Goal: Task Accomplishment & Management: Use online tool/utility

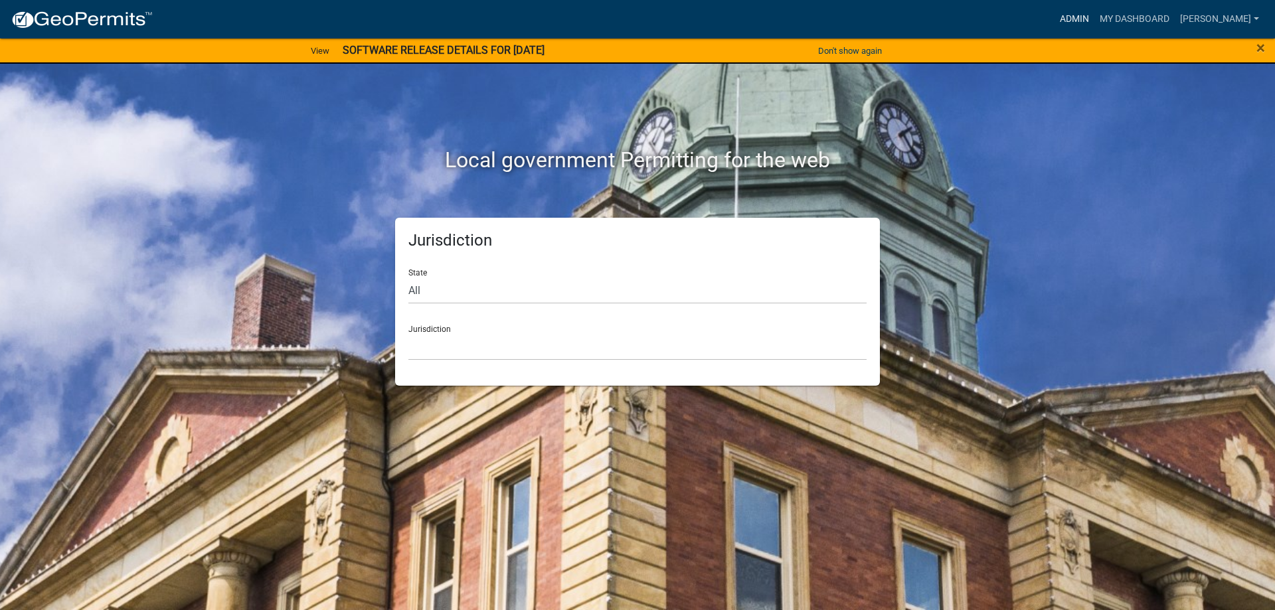
click at [1091, 20] on link "Admin" at bounding box center [1075, 19] width 40 height 25
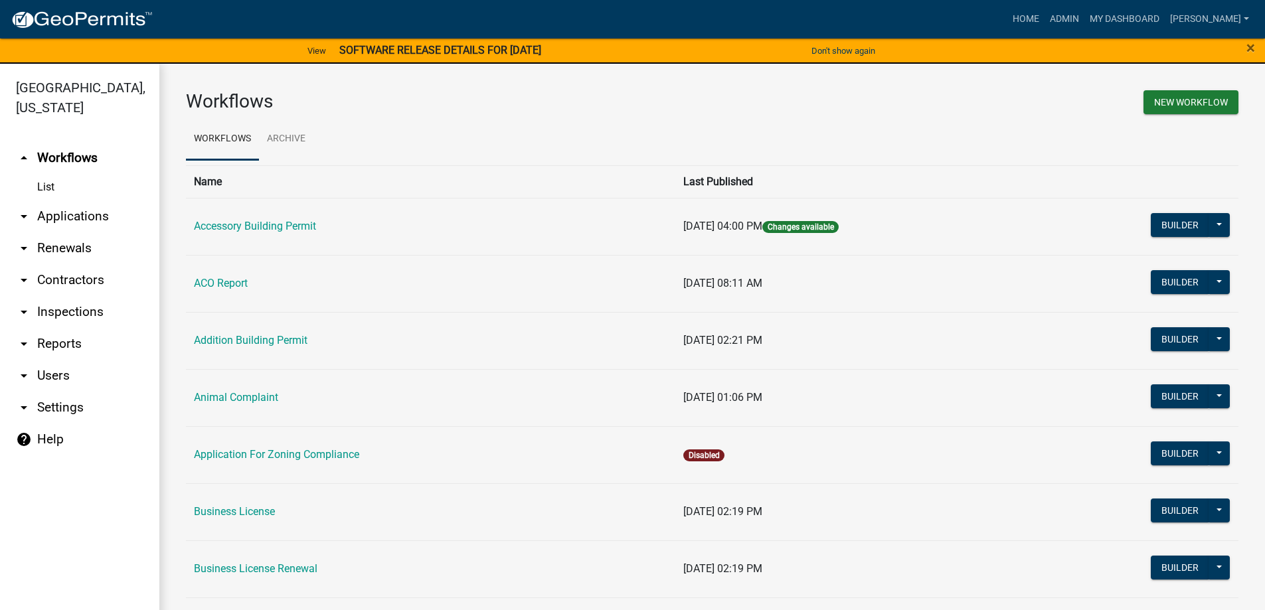
click at [69, 214] on link "arrow_drop_down Applications" at bounding box center [79, 217] width 159 height 32
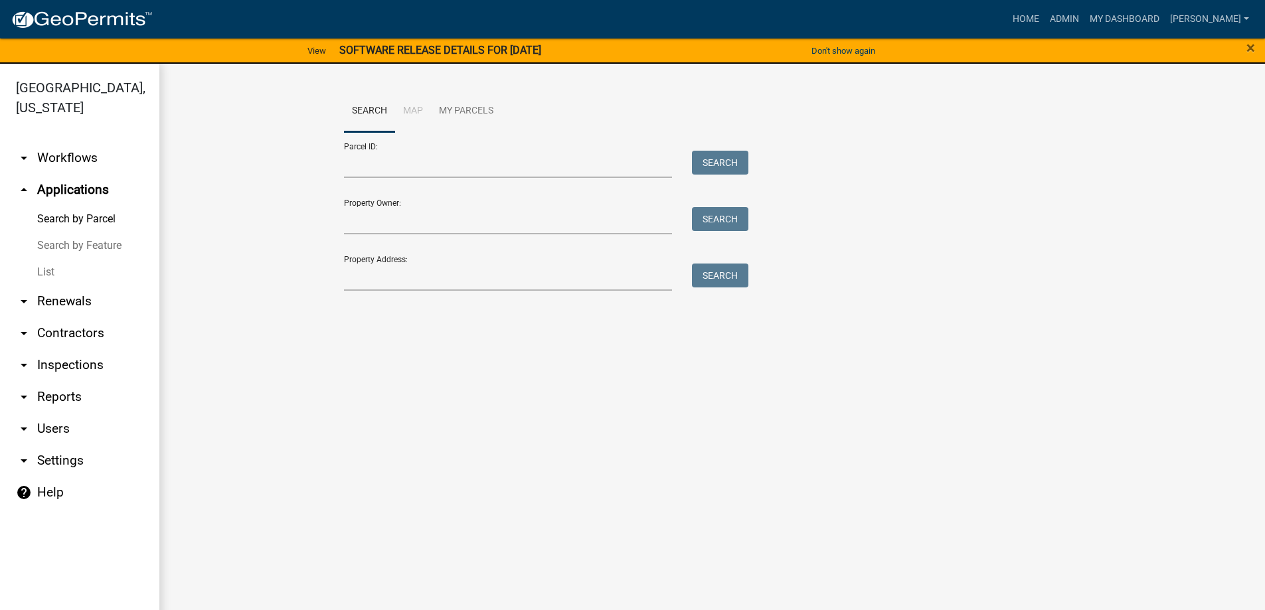
click at [51, 270] on link "List" at bounding box center [79, 272] width 159 height 27
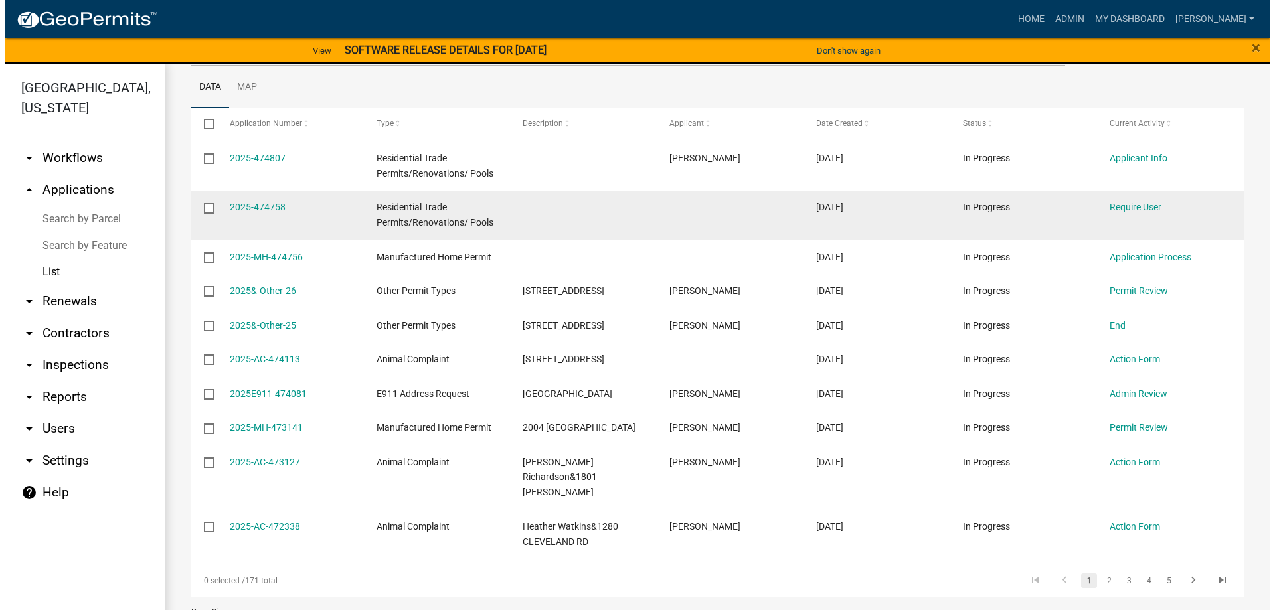
scroll to position [199, 0]
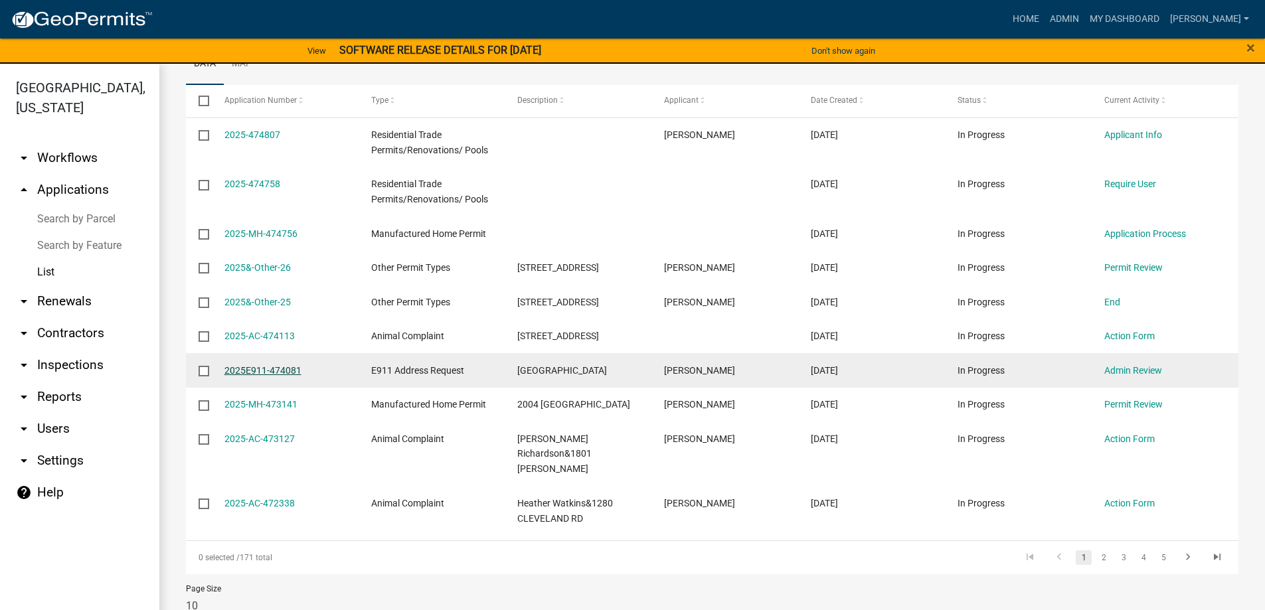
click at [286, 376] on link "2025E911-474081" at bounding box center [263, 370] width 77 height 11
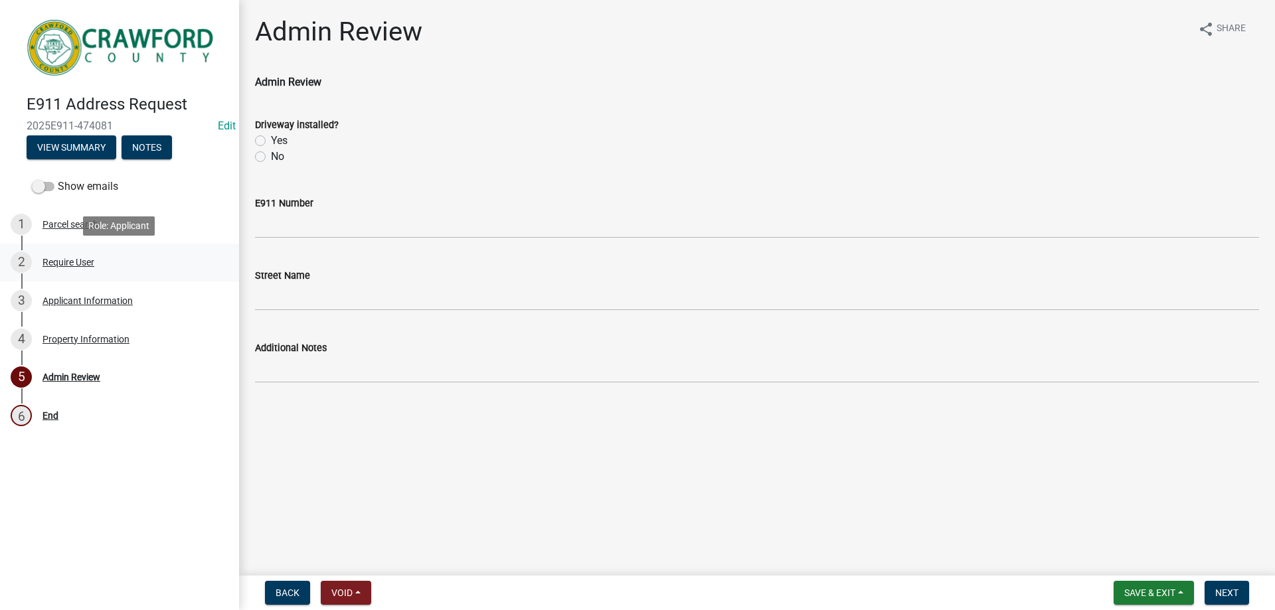
click at [82, 261] on div "Require User" at bounding box center [69, 262] width 52 height 9
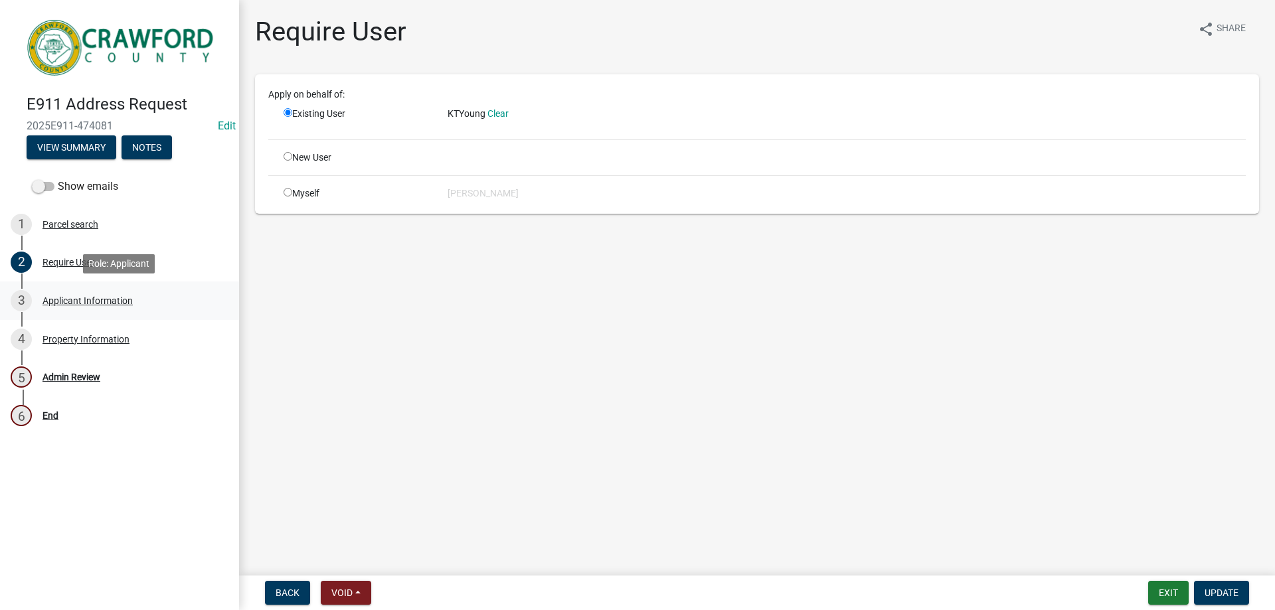
click at [82, 299] on div "Applicant Information" at bounding box center [88, 300] width 90 height 9
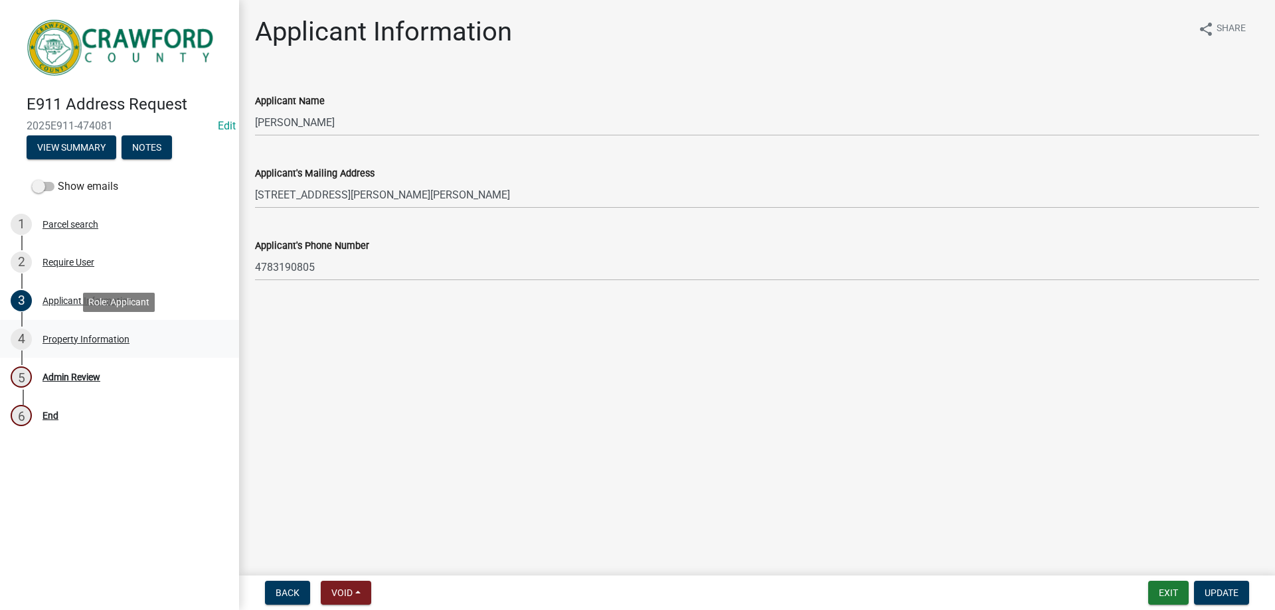
click at [70, 343] on div "Property Information" at bounding box center [86, 339] width 87 height 9
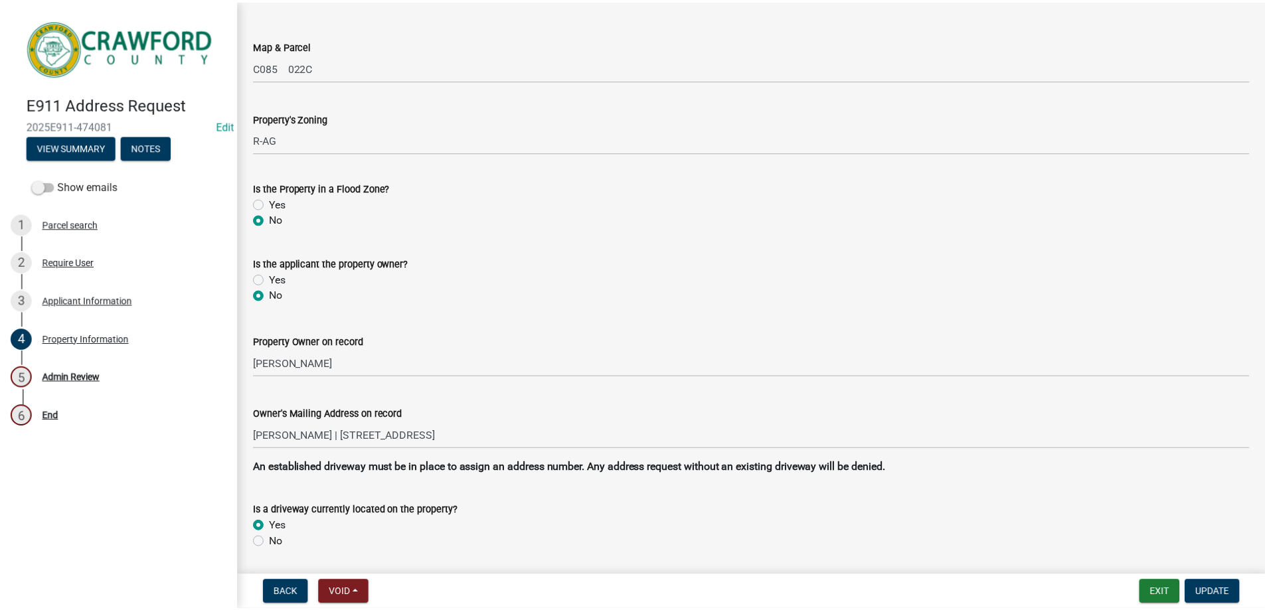
scroll to position [26, 0]
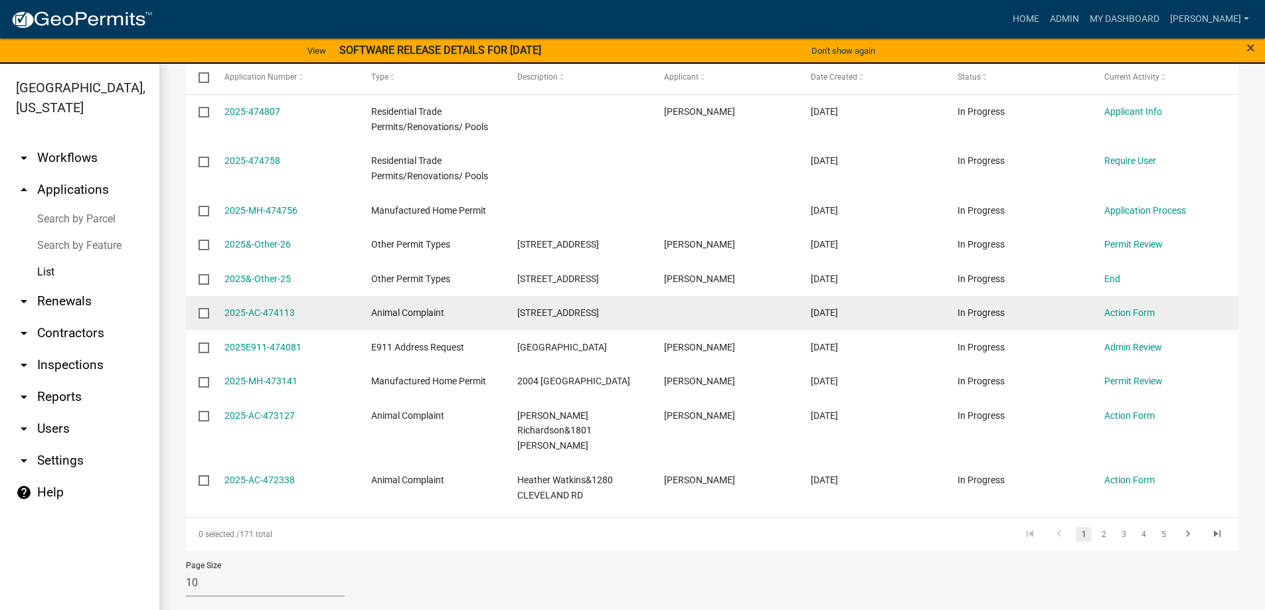
scroll to position [231, 0]
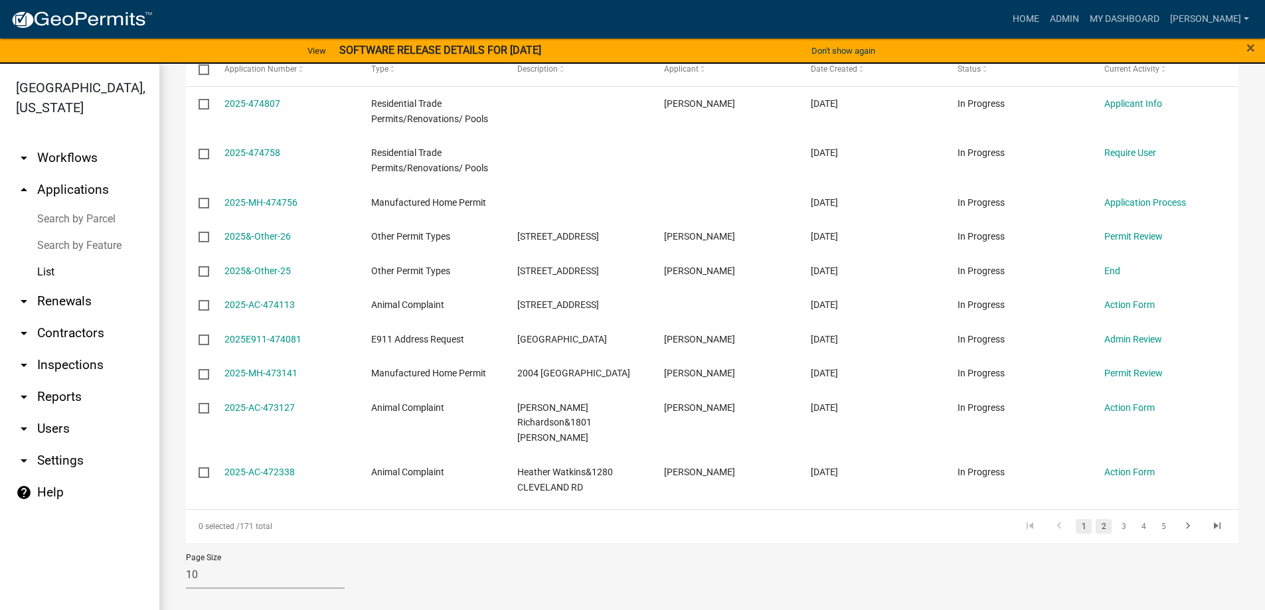
click at [1096, 528] on link "2" at bounding box center [1104, 526] width 16 height 15
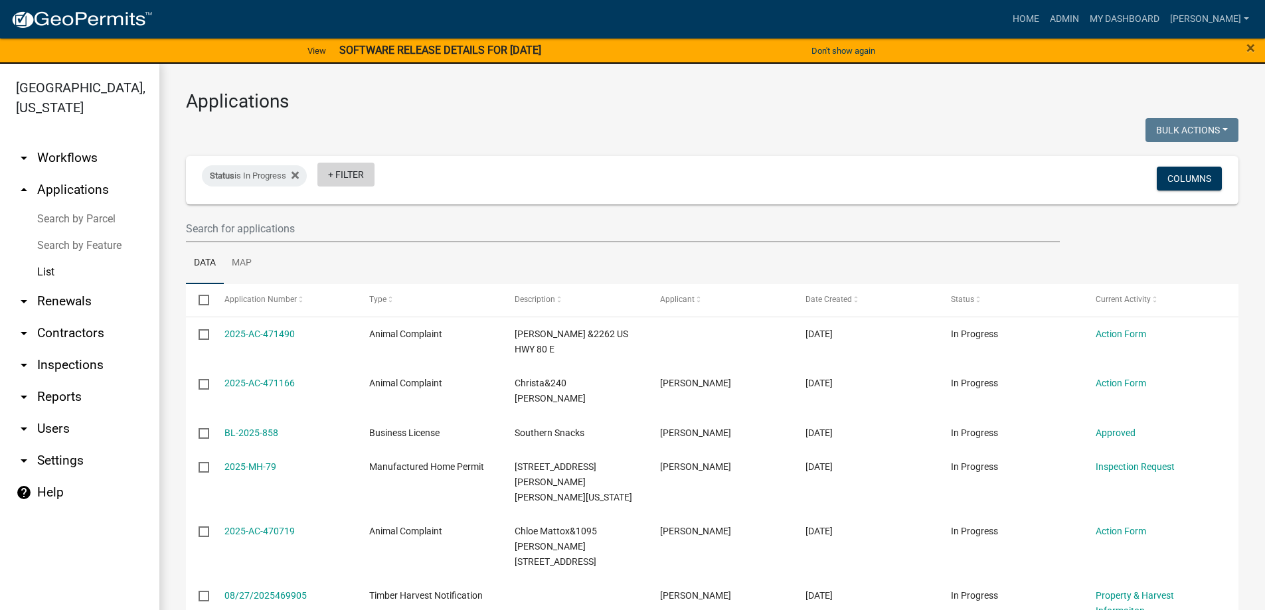
click at [344, 176] on link "+ Filter" at bounding box center [346, 175] width 57 height 24
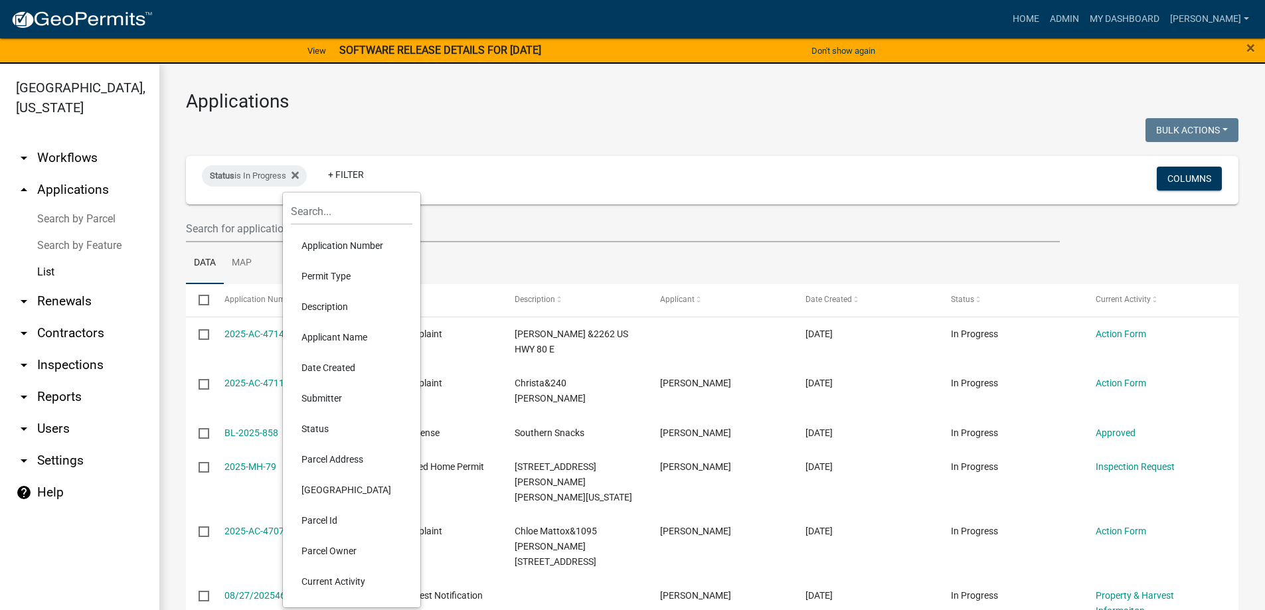
click at [50, 272] on link "List" at bounding box center [79, 272] width 159 height 27
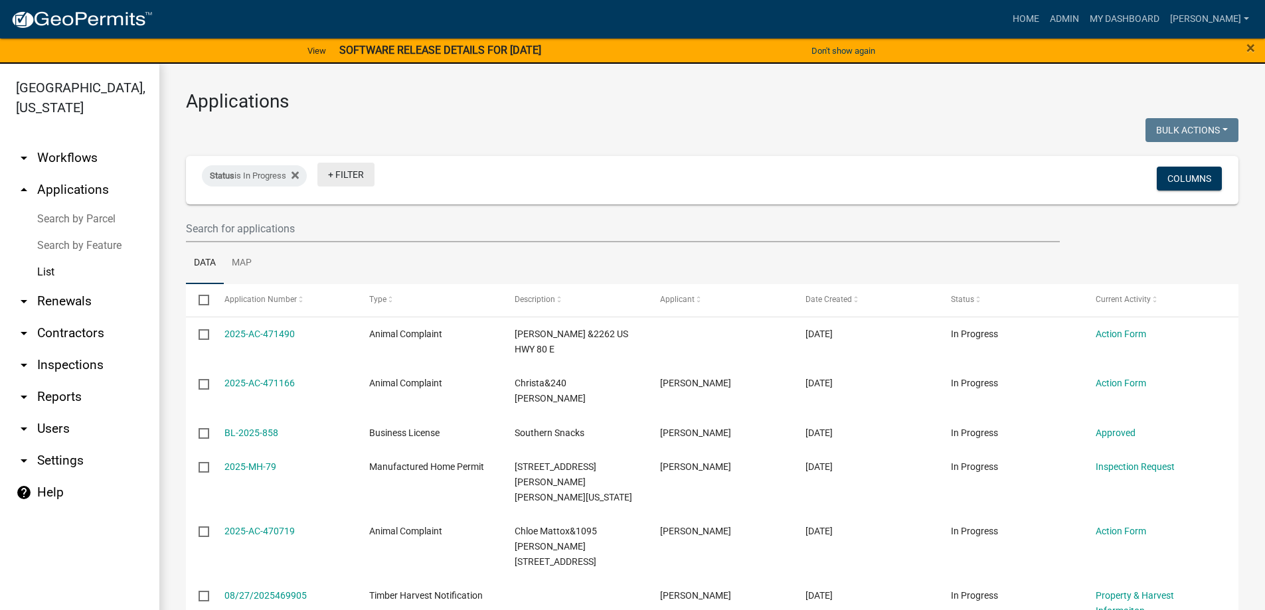
click at [340, 171] on link "+ Filter" at bounding box center [346, 175] width 57 height 24
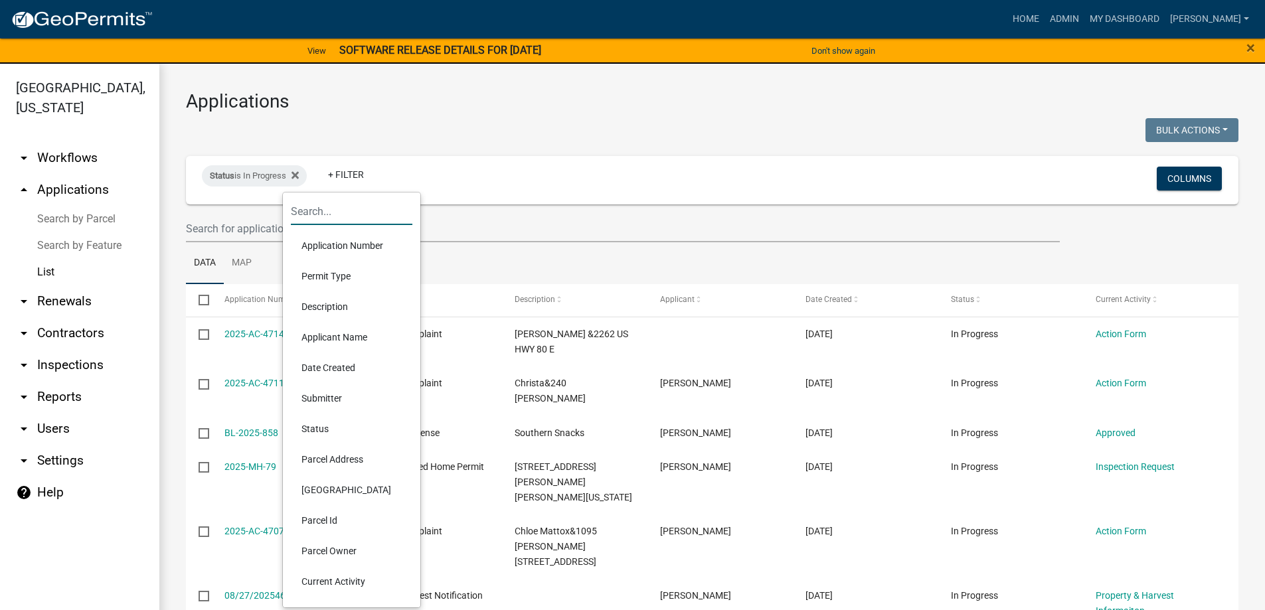
click at [342, 215] on input "text" at bounding box center [352, 211] width 122 height 27
click at [342, 456] on li "Parcel Address" at bounding box center [352, 459] width 122 height 31
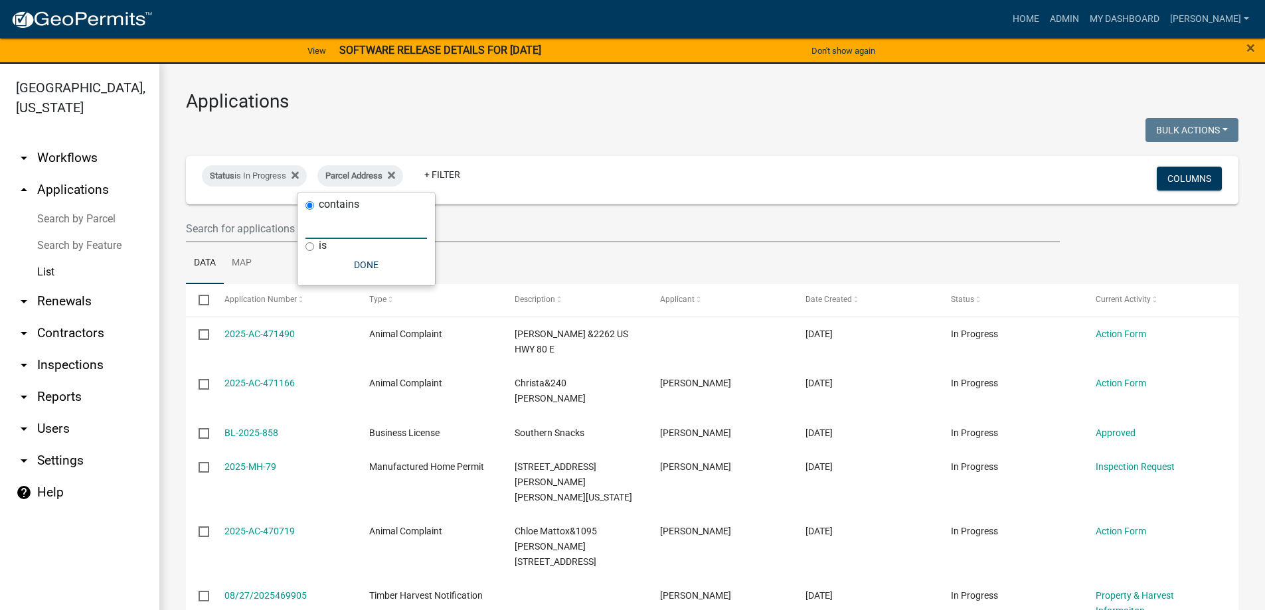
click at [349, 225] on input "text" at bounding box center [367, 225] width 122 height 27
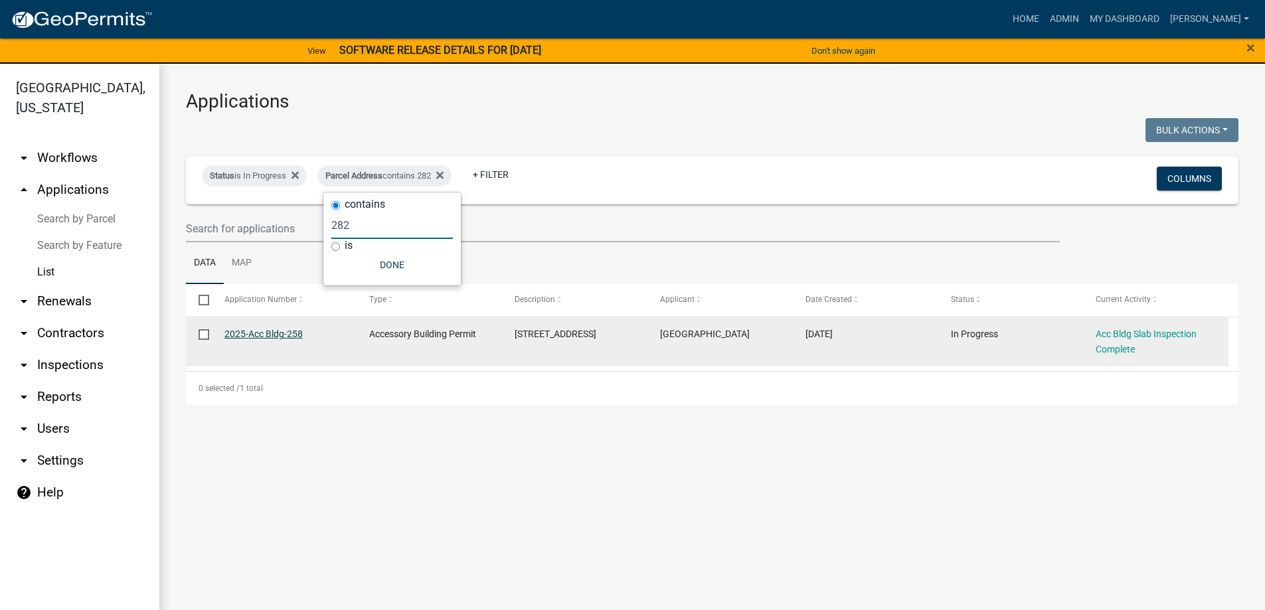
type input "282"
click at [279, 335] on link "2025-Acc Bldg-258" at bounding box center [264, 334] width 78 height 11
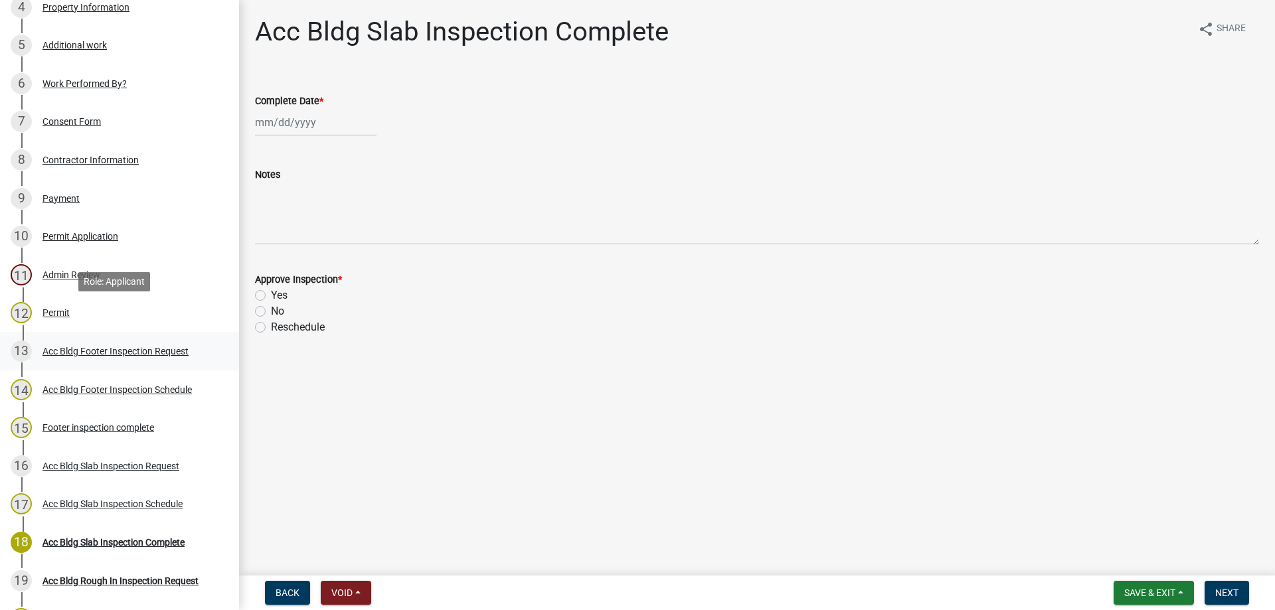
scroll to position [465, 0]
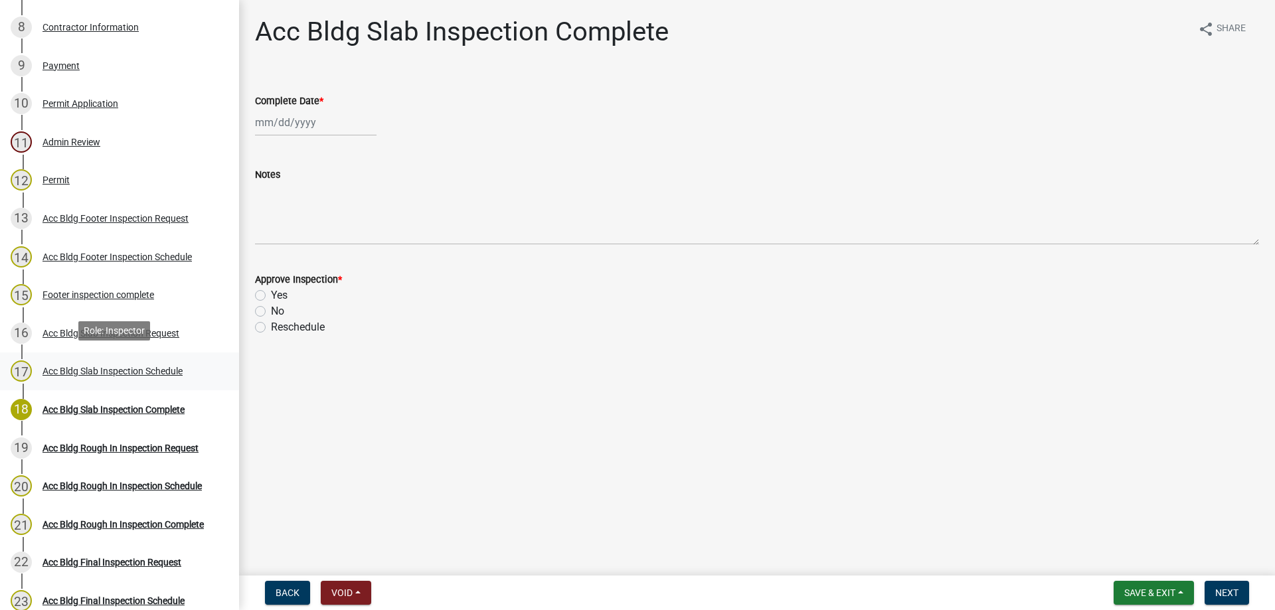
click at [120, 369] on div "Acc Bldg Slab Inspection Schedule" at bounding box center [113, 371] width 140 height 9
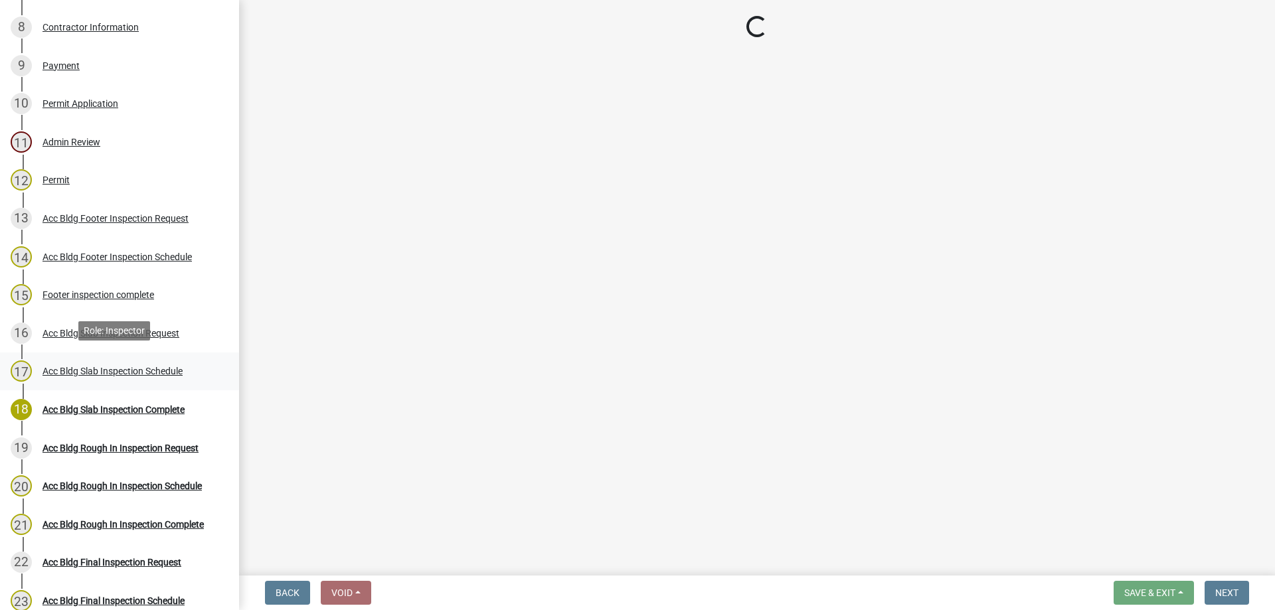
select select "a844a88f-ba44-4800-9e08-05e10520dbf6"
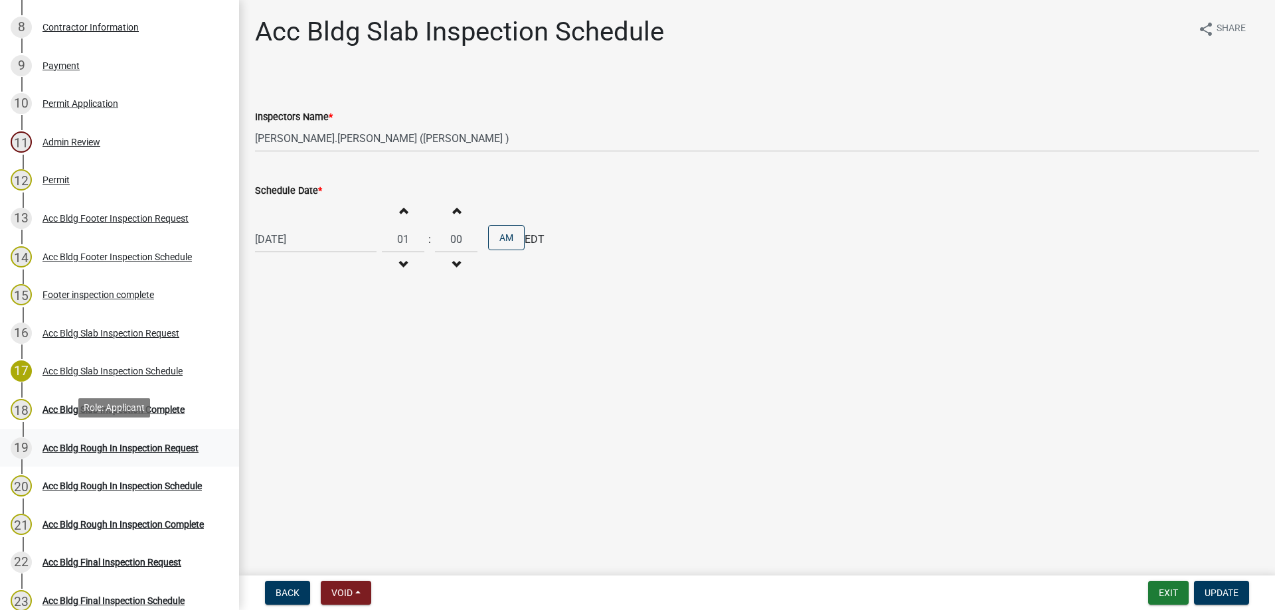
click at [140, 444] on div "Acc Bldg Rough In Inspection Request" at bounding box center [121, 448] width 156 height 9
